Goal: Task Accomplishment & Management: Complete application form

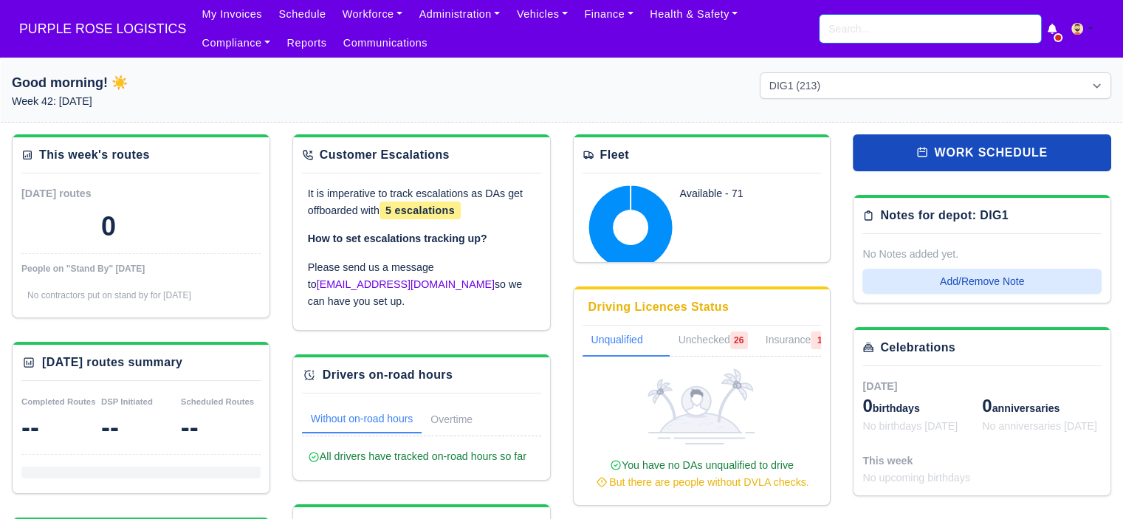
click at [920, 29] on input "search" at bounding box center [930, 29] width 221 height 28
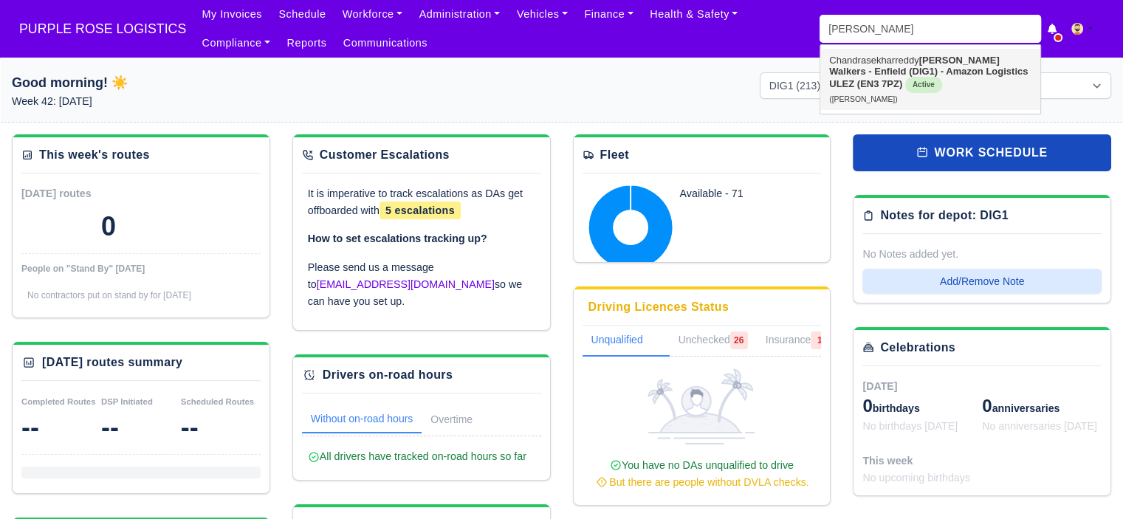
click at [883, 70] on strong "Walkers - Enfield (DIG1) - Amazon Logistics ULEZ (EN3 7PZ)" at bounding box center [928, 78] width 199 height 24
type input "[PERSON_NAME]"
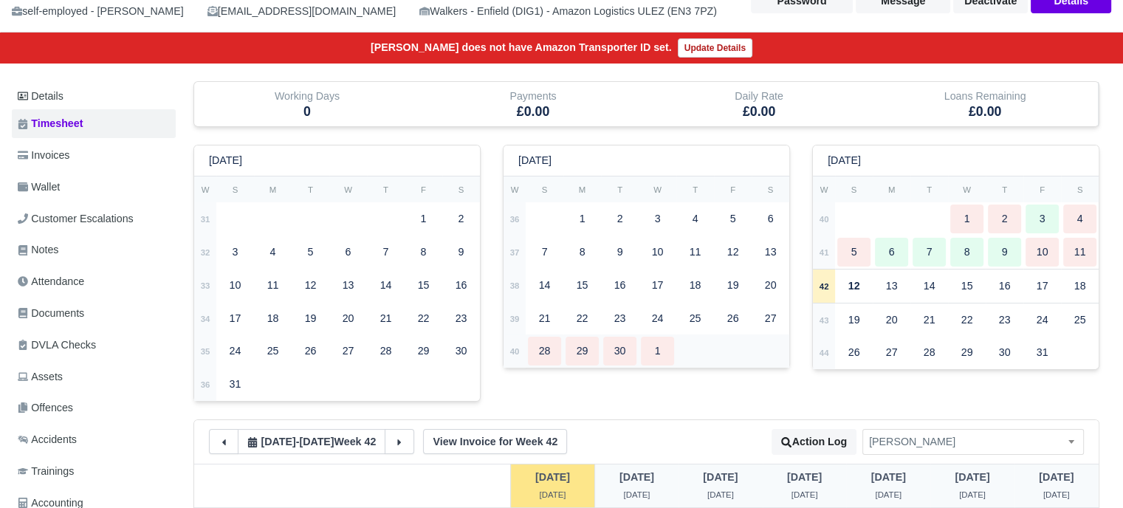
scroll to position [148, 0]
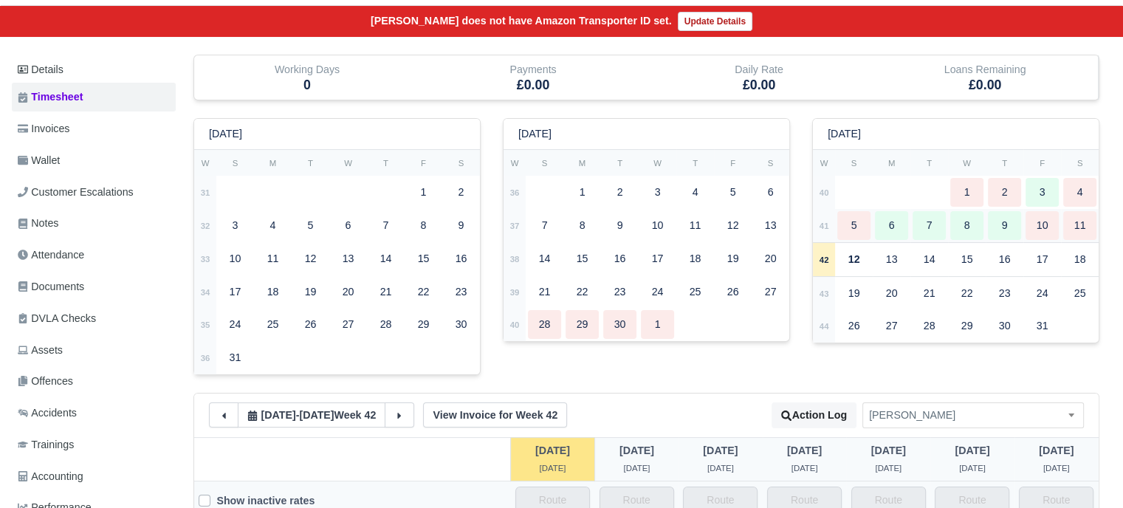
click at [1003, 223] on div "9" at bounding box center [1004, 225] width 33 height 29
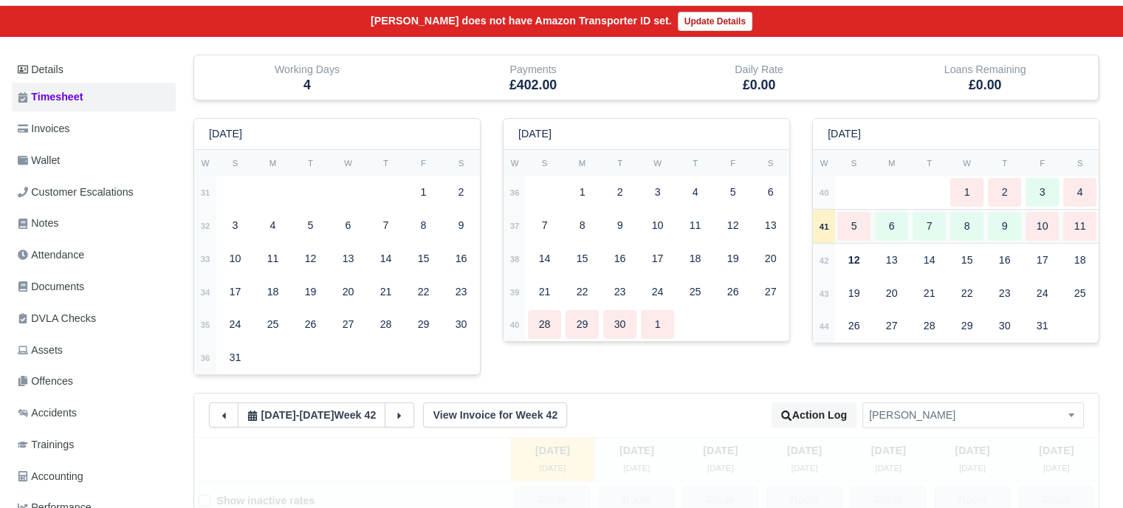
type input "1"
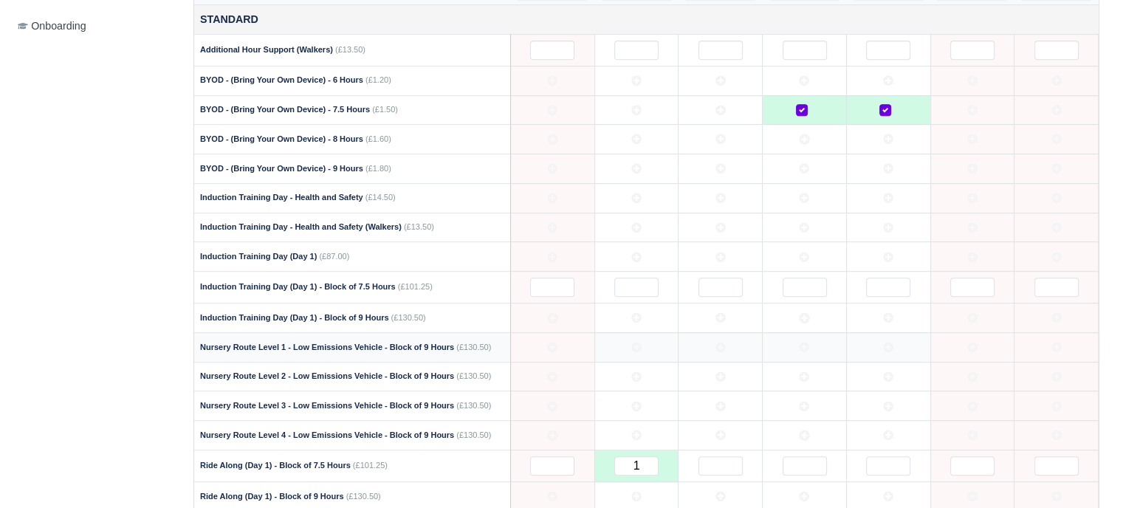
scroll to position [292, 0]
